Goal: Transaction & Acquisition: Book appointment/travel/reservation

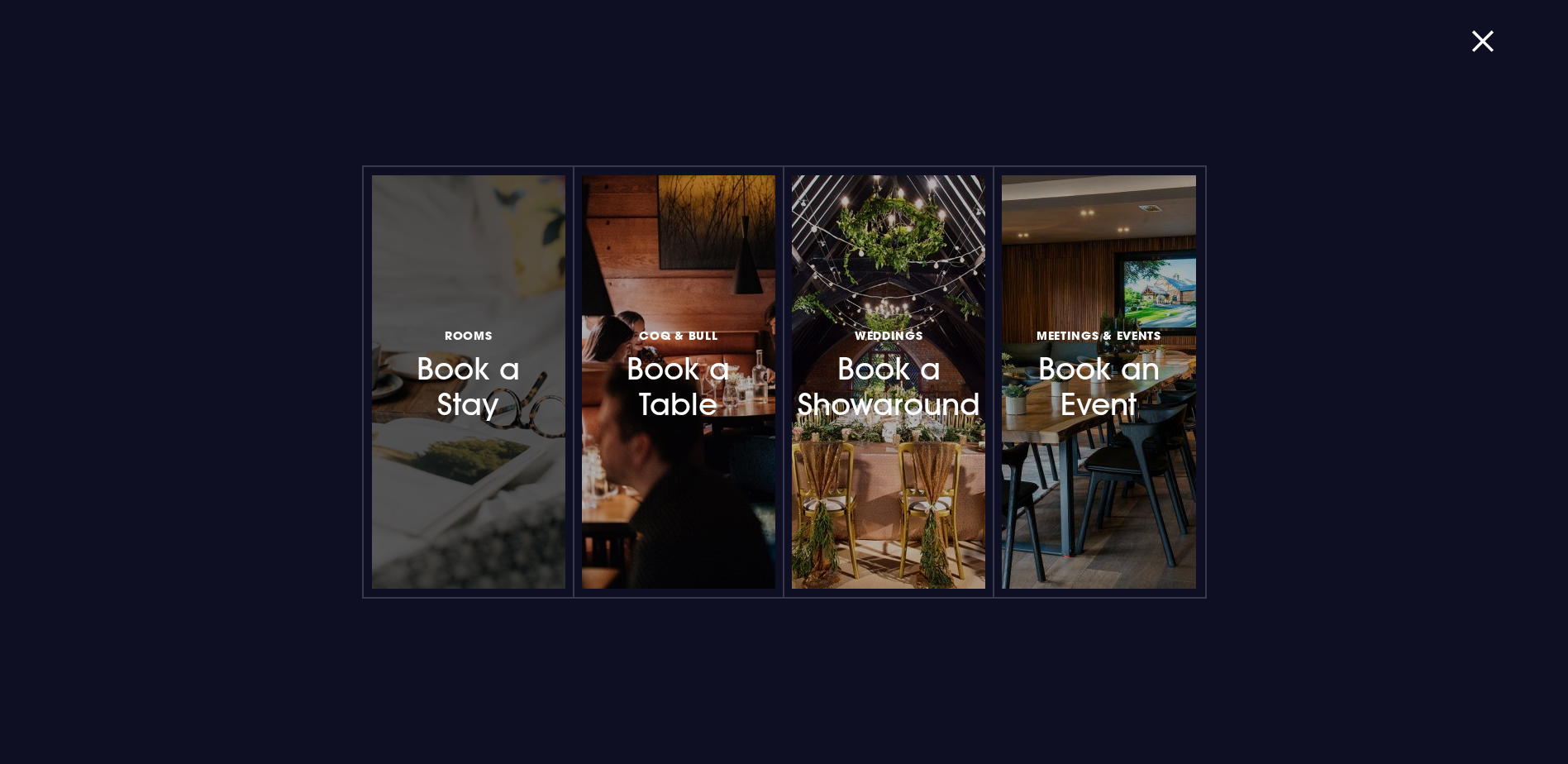
click at [463, 399] on h3 "Rooms Book a Stay" at bounding box center [468, 373] width 144 height 98
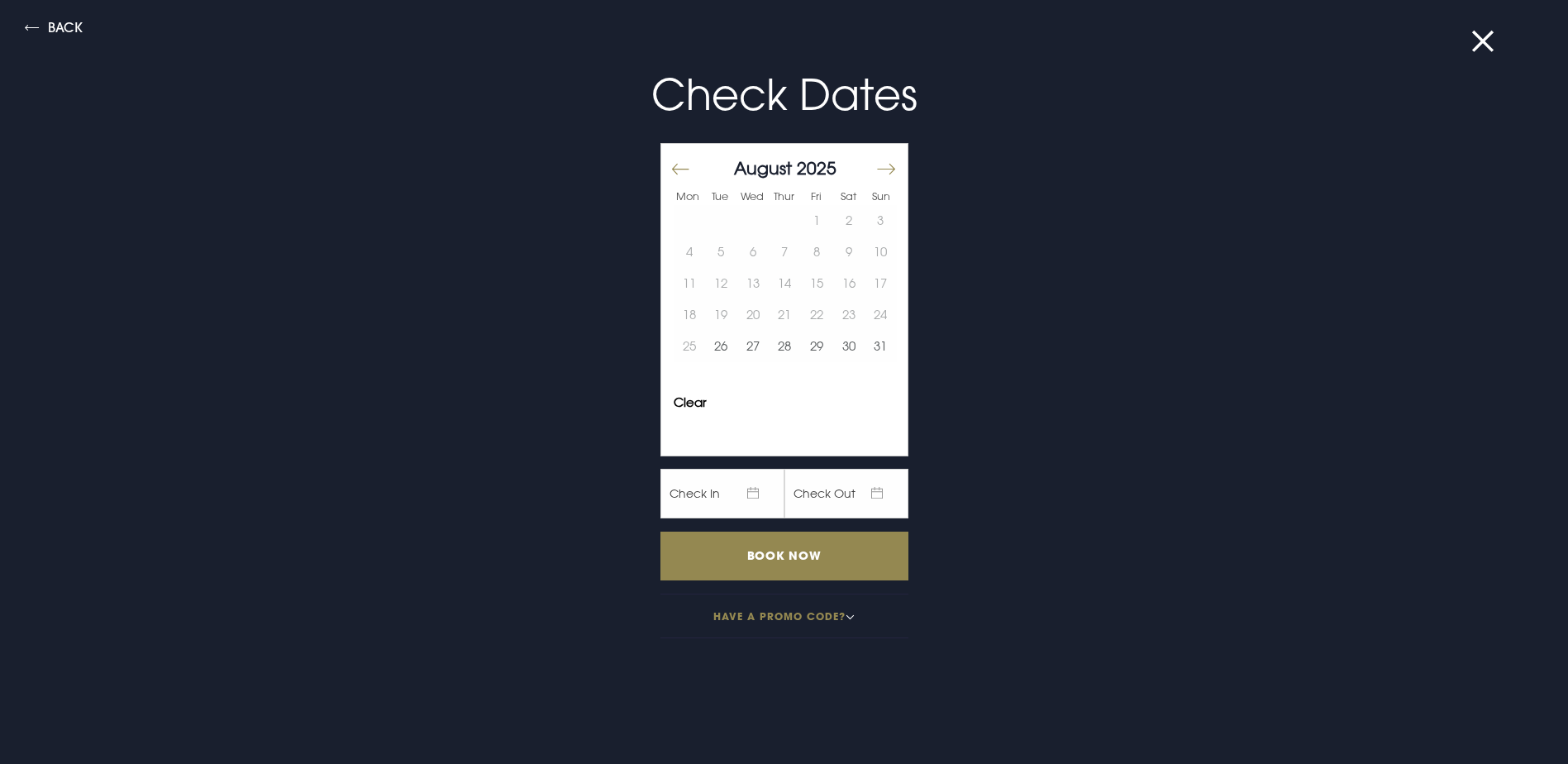
click at [879, 165] on button "Move forward to switch to the next month." at bounding box center [885, 168] width 20 height 35
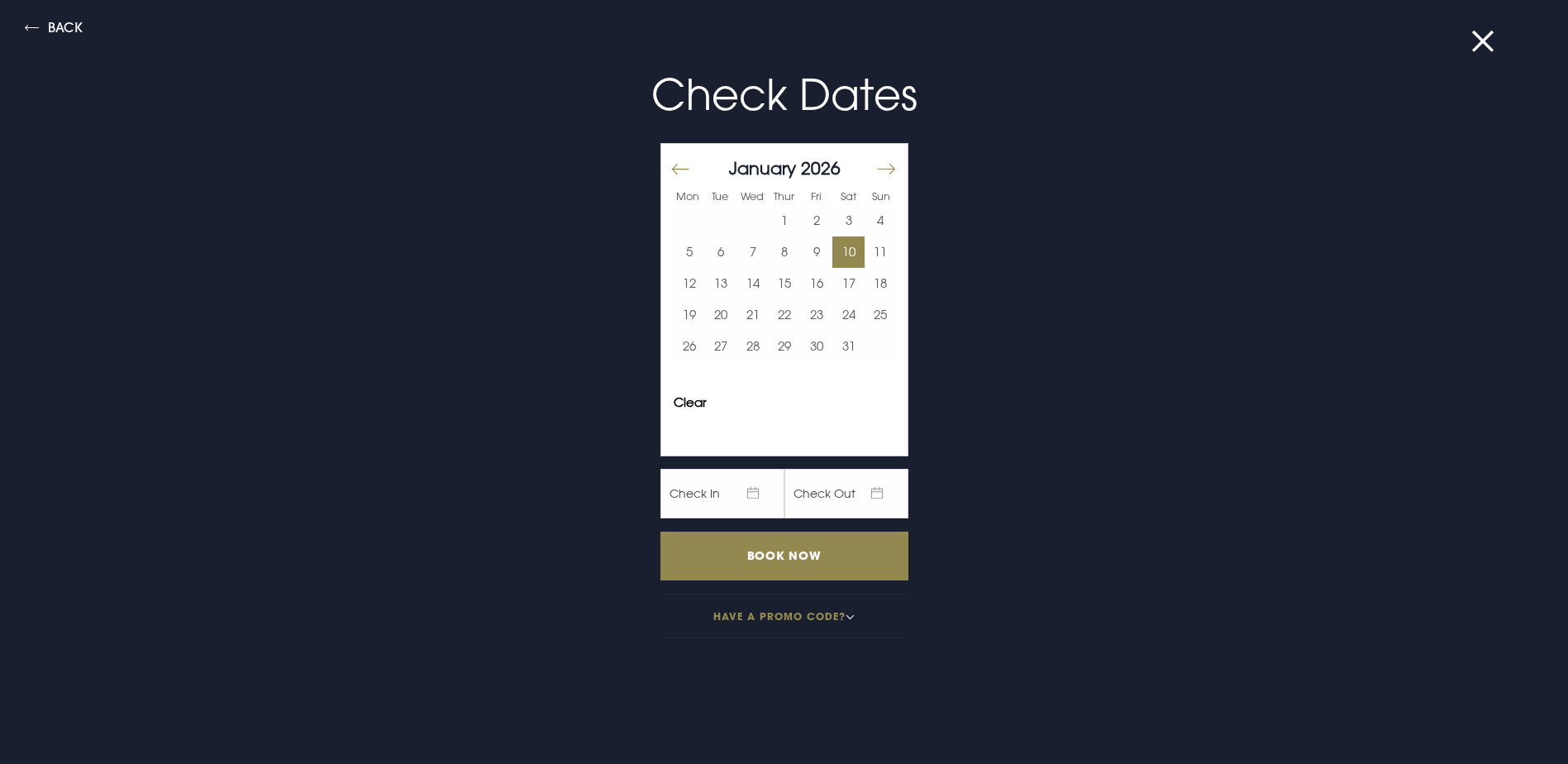
click at [835, 261] on button "10" at bounding box center [848, 252] width 32 height 32
click at [864, 259] on button "11" at bounding box center [880, 252] width 32 height 32
click at [780, 563] on input "Book Now" at bounding box center [784, 555] width 248 height 49
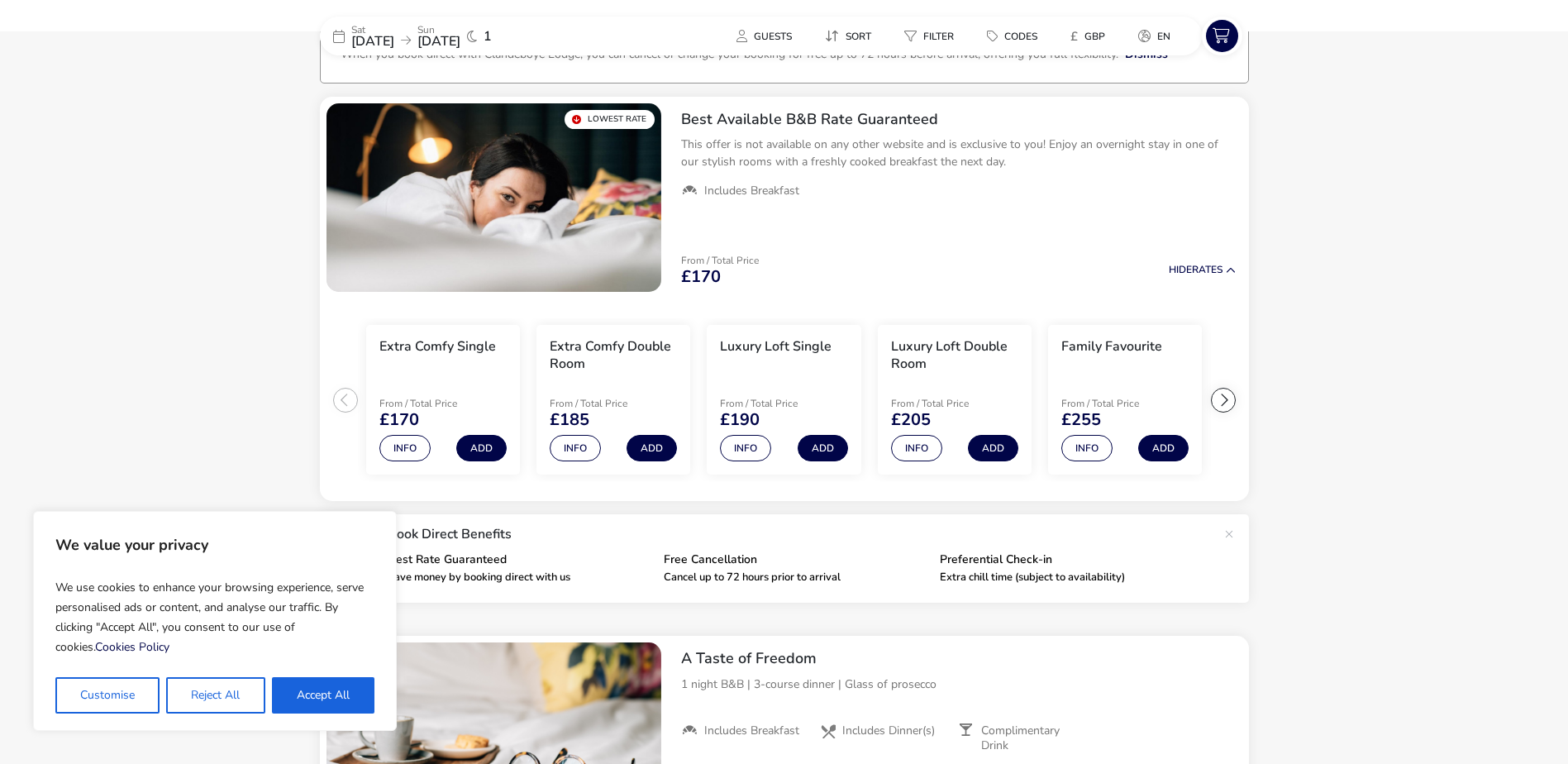
click at [779, 100] on div "Our Flexible Booking Policy When you book direct with [GEOGRAPHIC_DATA], you ca…" at bounding box center [784, 774] width 928 height 1535
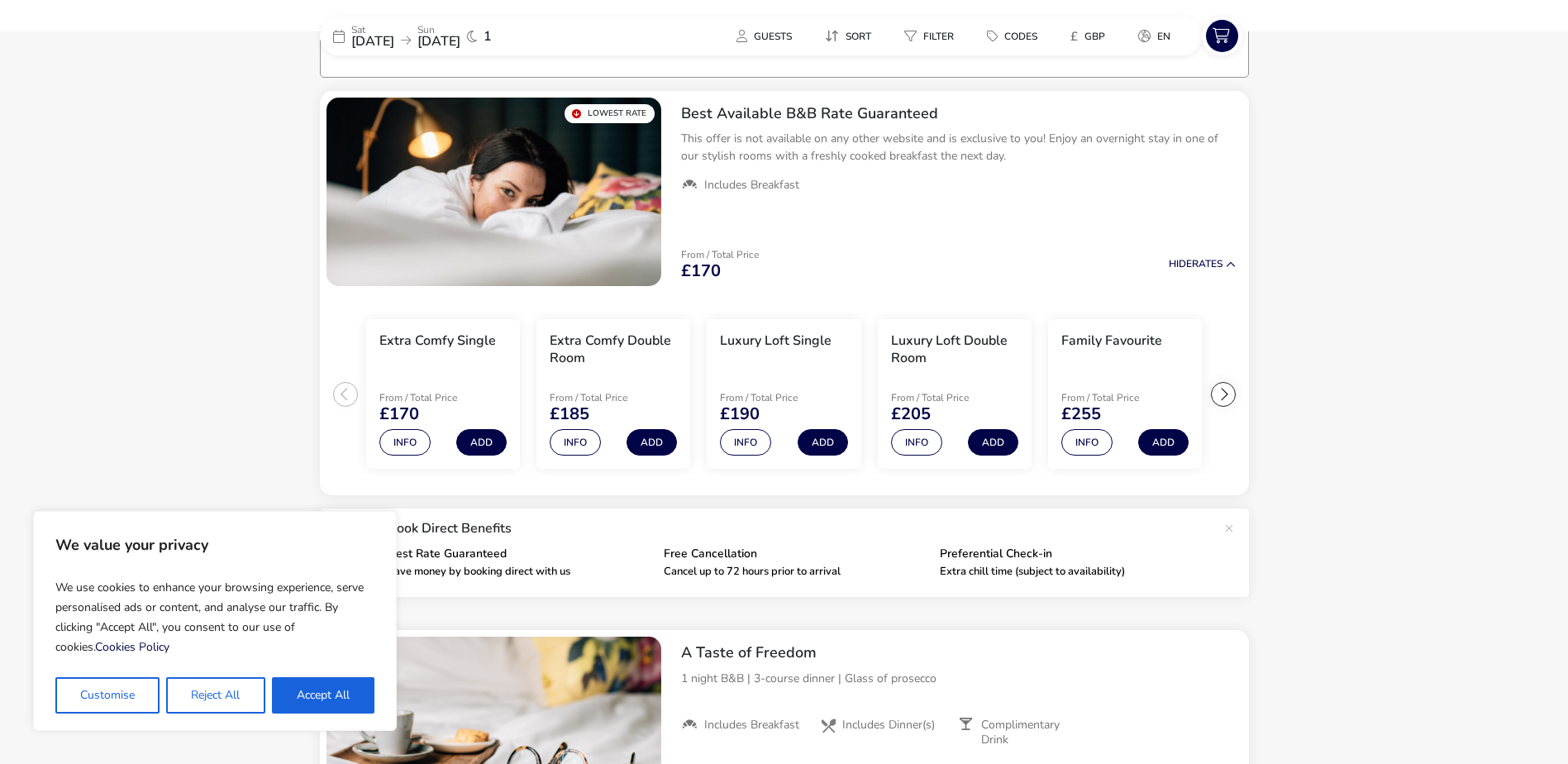
scroll to position [132, 0]
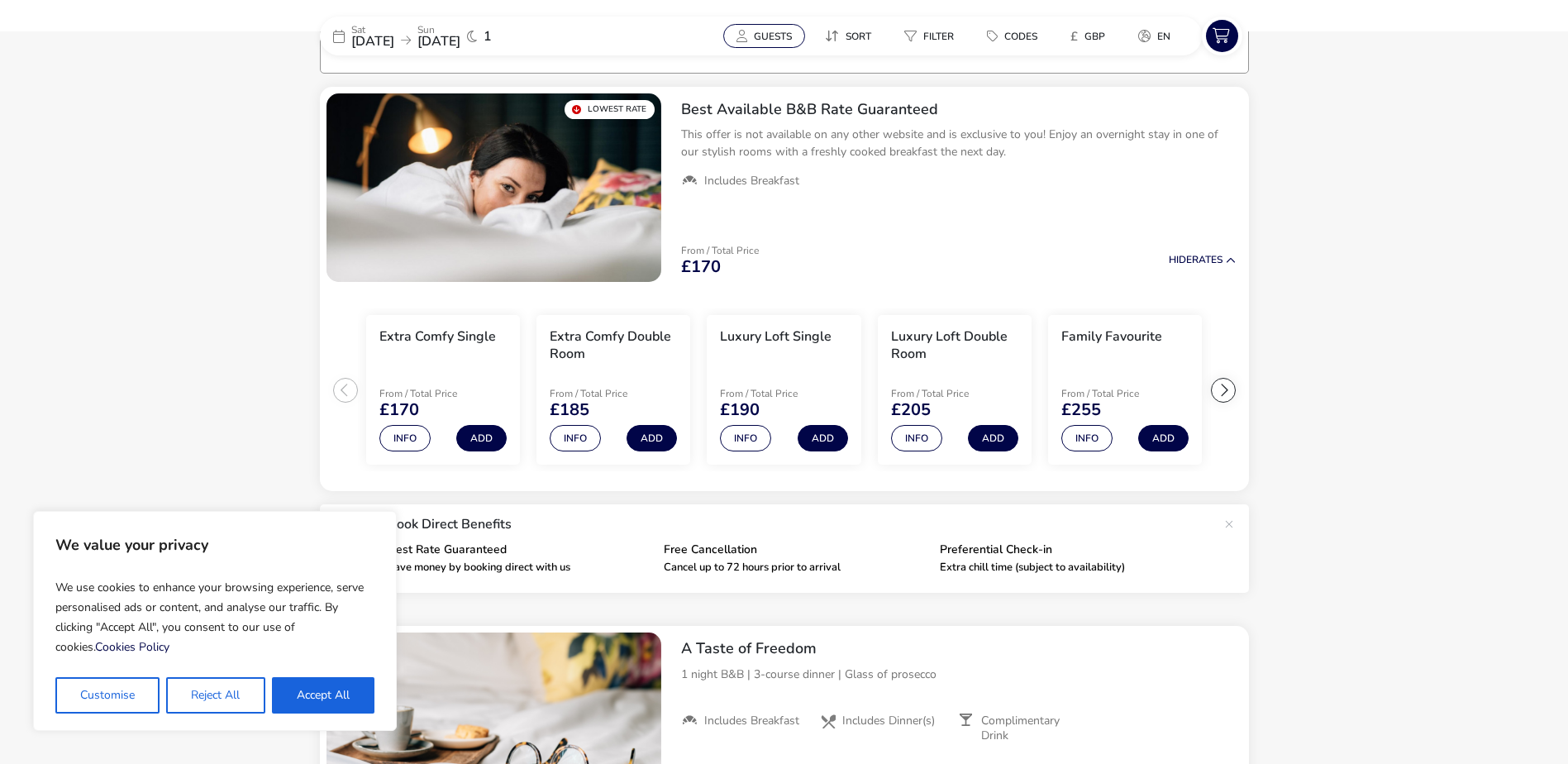
click at [776, 30] on span "Guests" at bounding box center [773, 36] width 38 height 13
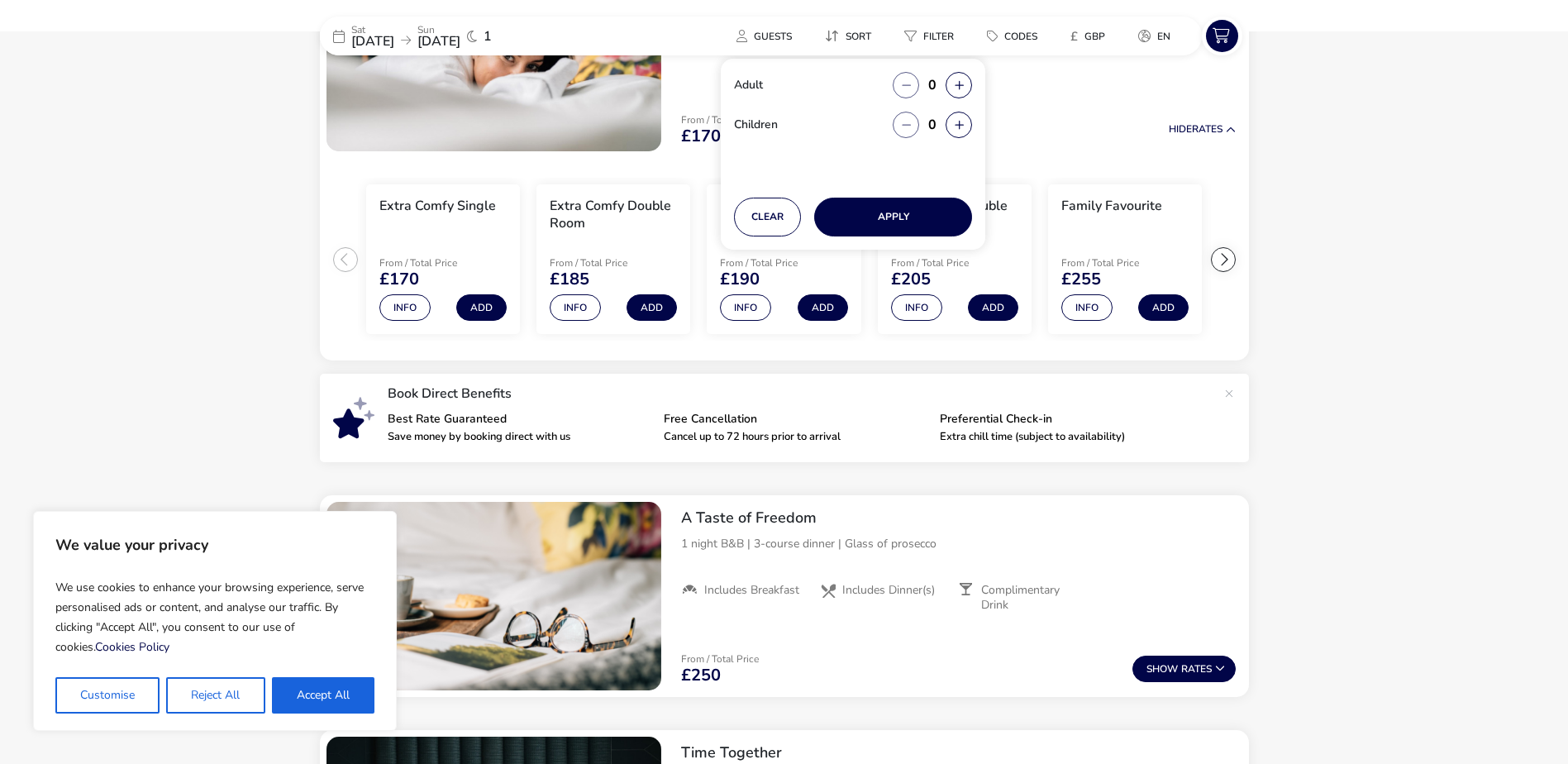
scroll to position [545, 0]
